Goal: Navigation & Orientation: Find specific page/section

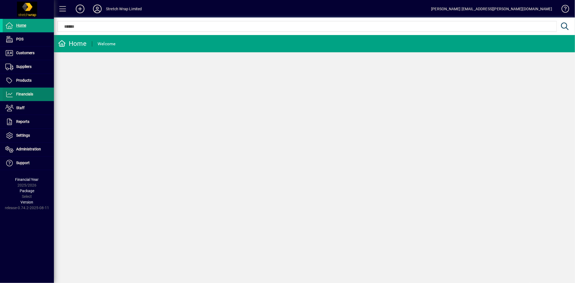
click at [30, 92] on span "Financials" at bounding box center [24, 94] width 17 height 4
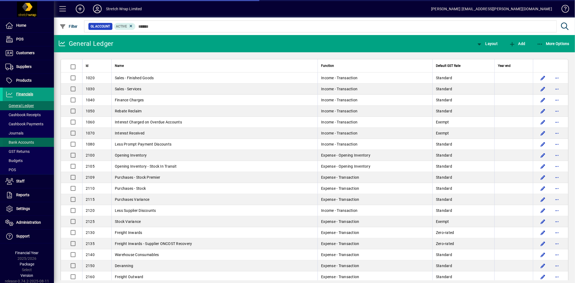
click at [26, 141] on span "Bank Accounts" at bounding box center [19, 142] width 29 height 4
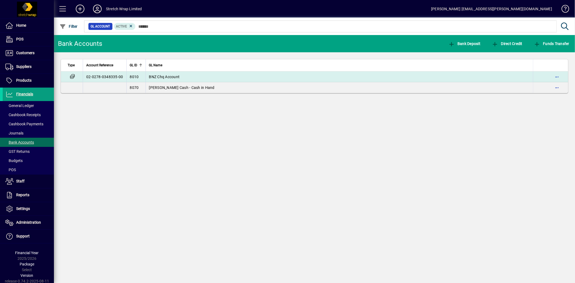
click at [164, 78] on span "BNZ Chq Account" at bounding box center [164, 77] width 31 height 4
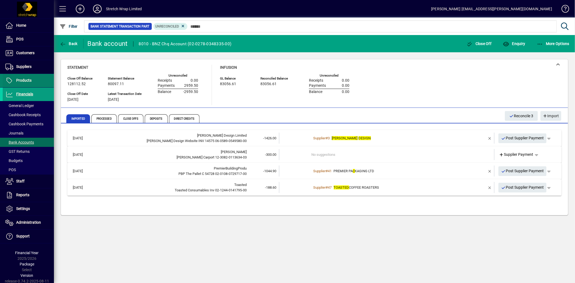
click at [29, 81] on span "Products" at bounding box center [23, 80] width 15 height 4
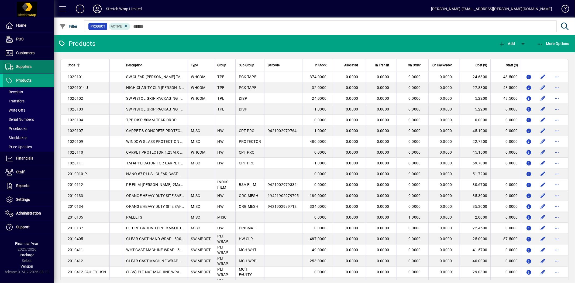
click at [25, 64] on span "Suppliers" at bounding box center [17, 67] width 29 height 6
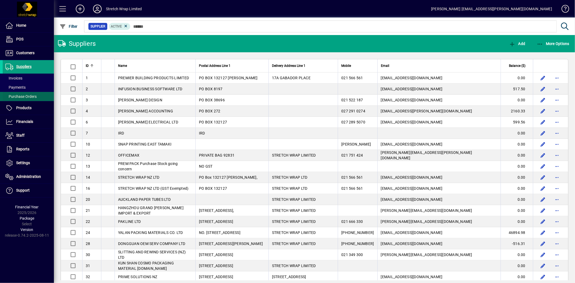
click at [21, 96] on span "Purchase Orders" at bounding box center [20, 96] width 31 height 4
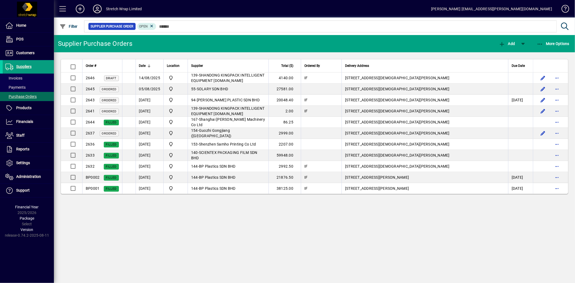
click at [99, 9] on icon at bounding box center [97, 9] width 11 height 9
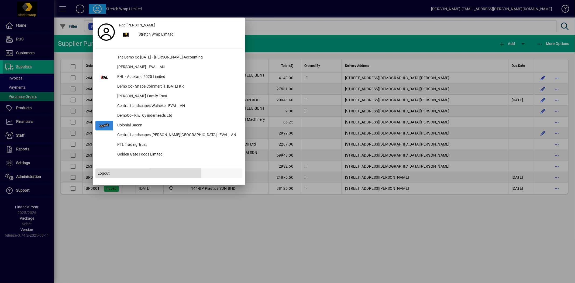
click at [107, 172] on span "Logout" at bounding box center [104, 173] width 12 height 6
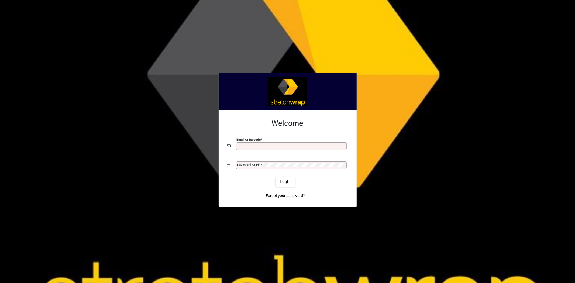
click at [242, 148] on input "Email or Barcode" at bounding box center [291, 146] width 109 height 4
type input "**********"
click at [282, 181] on span "Login" at bounding box center [285, 182] width 11 height 6
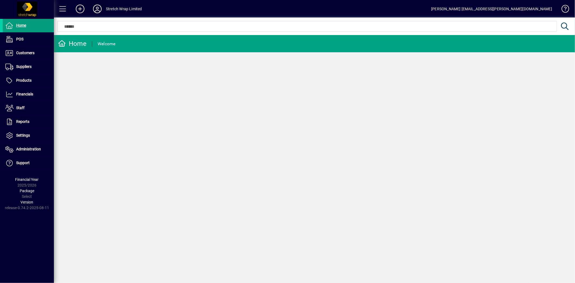
click at [99, 8] on icon at bounding box center [97, 9] width 11 height 9
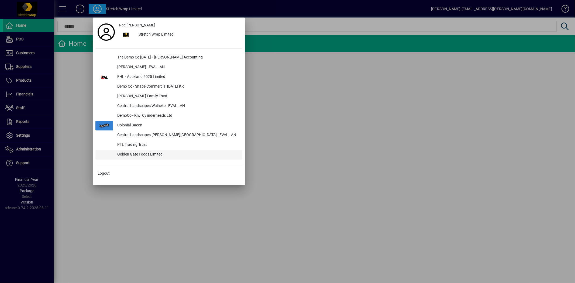
click at [137, 153] on div "Golden Gate Foods Limited" at bounding box center [177, 155] width 129 height 10
